Goal: Transaction & Acquisition: Purchase product/service

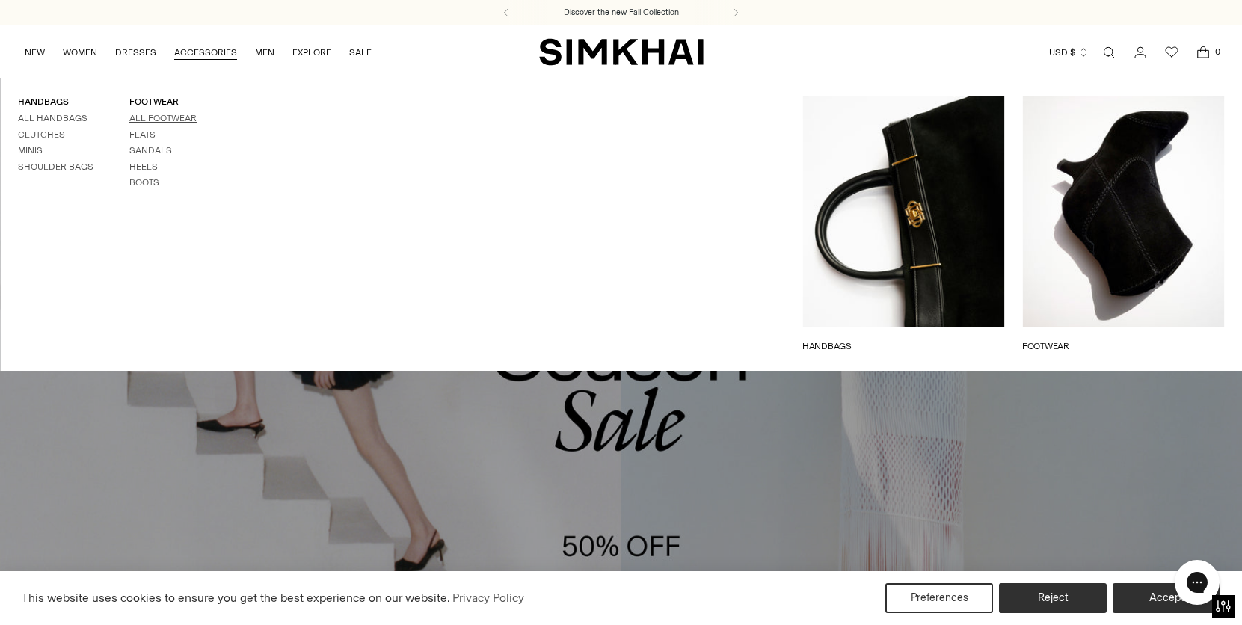
click at [181, 118] on link "All Footwear" at bounding box center [162, 118] width 67 height 10
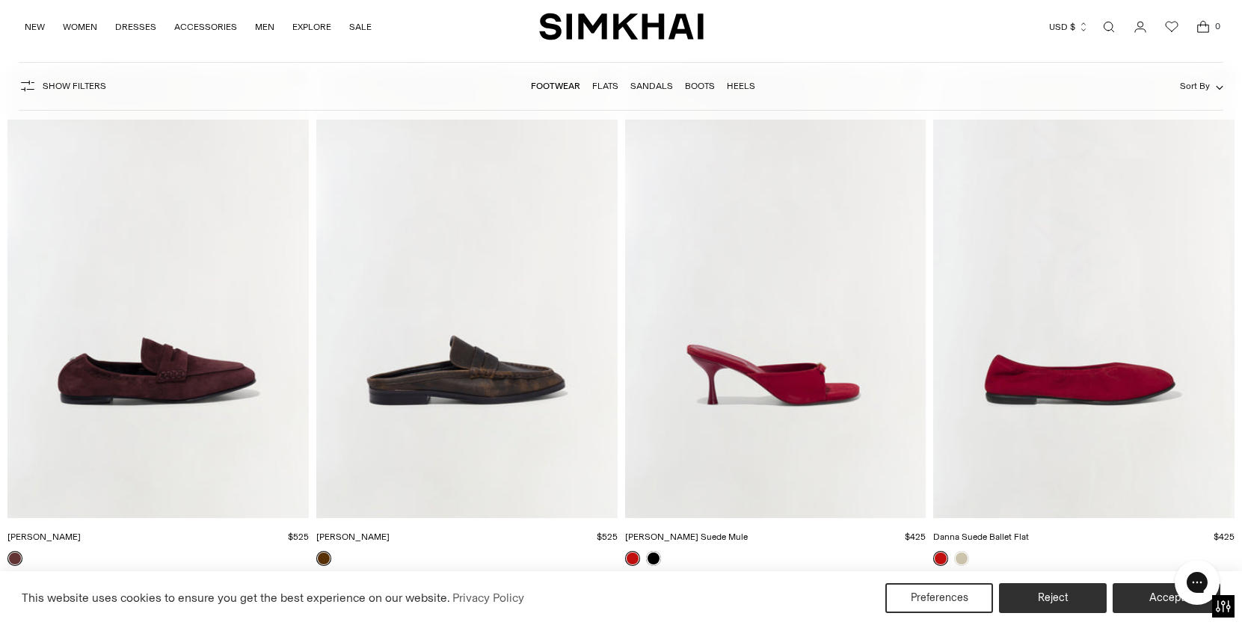
scroll to position [2279, 0]
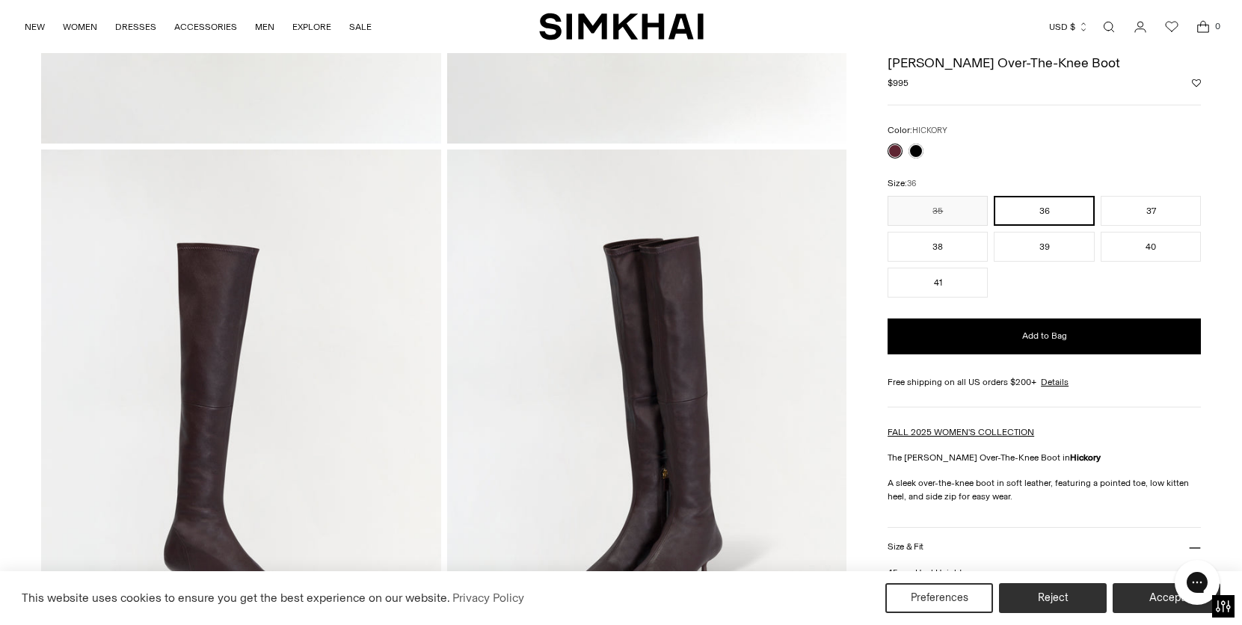
scroll to position [696, 0]
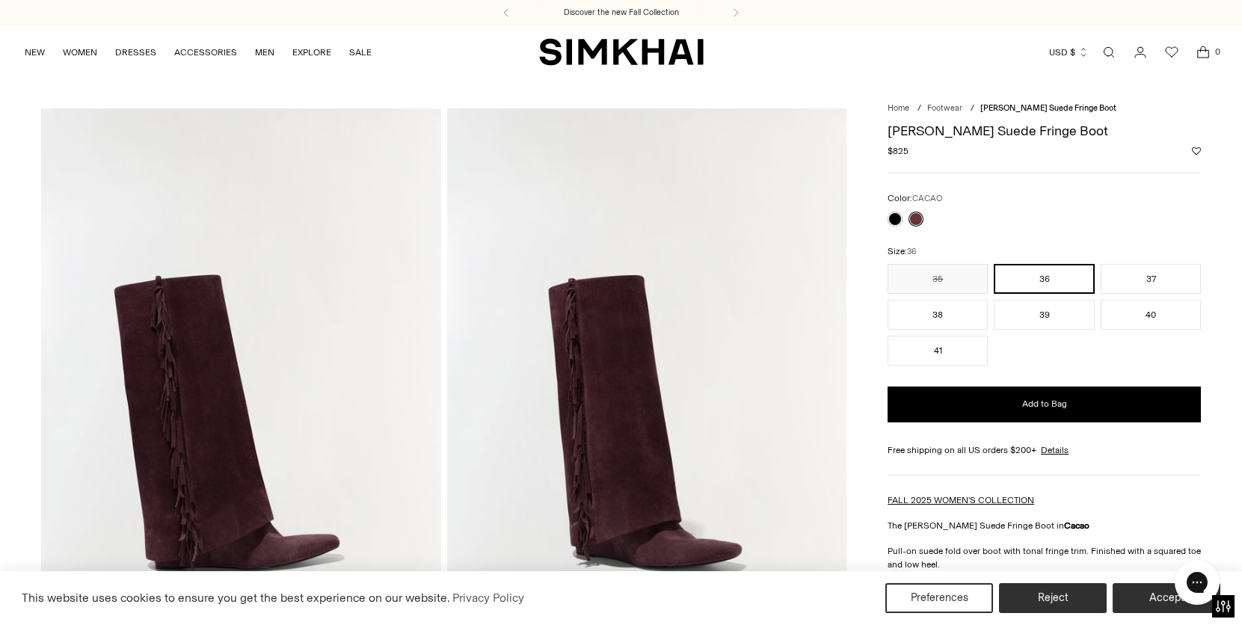
scroll to position [1, 0]
